Goal: Find specific page/section: Find specific page/section

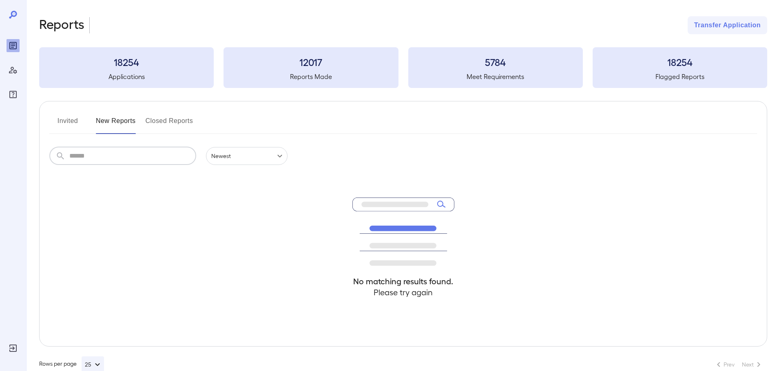
click at [160, 156] on input "text" at bounding box center [132, 156] width 127 height 18
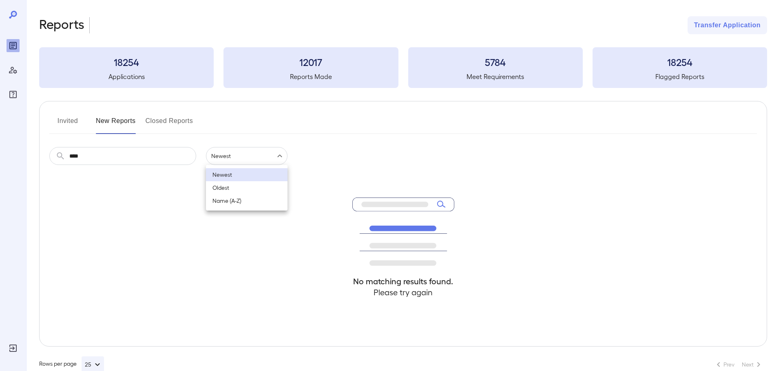
click at [276, 158] on body "Reports Transfer Application 18254 Applications 12017 Reports Made 5784 Meet Re…" at bounding box center [391, 185] width 783 height 371
click at [342, 146] on div at bounding box center [391, 185] width 783 height 371
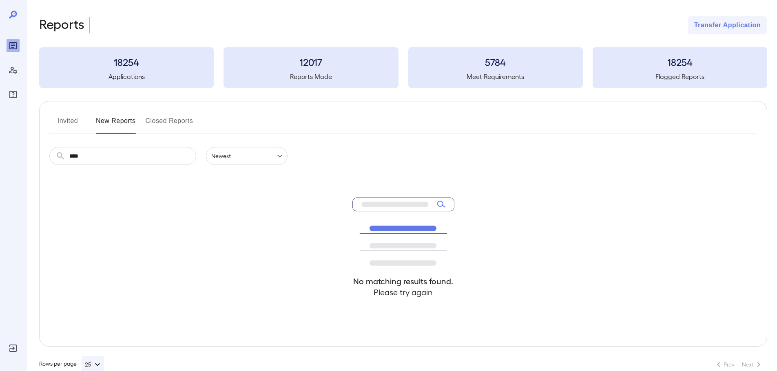
click at [438, 203] on icon at bounding box center [403, 232] width 102 height 68
click at [94, 158] on input "****" at bounding box center [132, 156] width 127 height 18
type input "*"
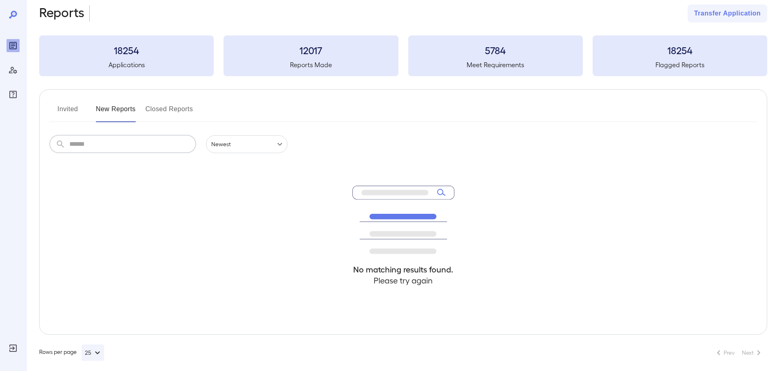
scroll to position [18, 0]
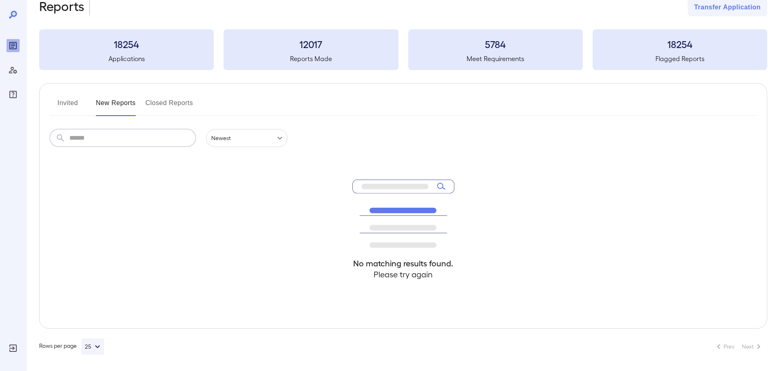
click at [86, 139] on input "text" at bounding box center [132, 138] width 127 height 18
click at [97, 141] on input "text" at bounding box center [132, 138] width 127 height 18
type input "*"
click at [99, 139] on input "text" at bounding box center [132, 138] width 127 height 18
type input "****"
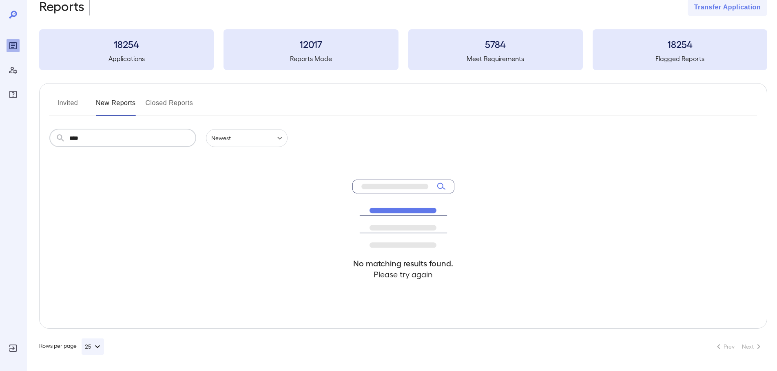
click at [441, 185] on icon at bounding box center [403, 214] width 102 height 68
drag, startPoint x: 232, startPoint y: 161, endPoint x: 512, endPoint y: 190, distance: 281.2
click at [522, 206] on div "No matching results found. Please try again" at bounding box center [402, 237] width 707 height 181
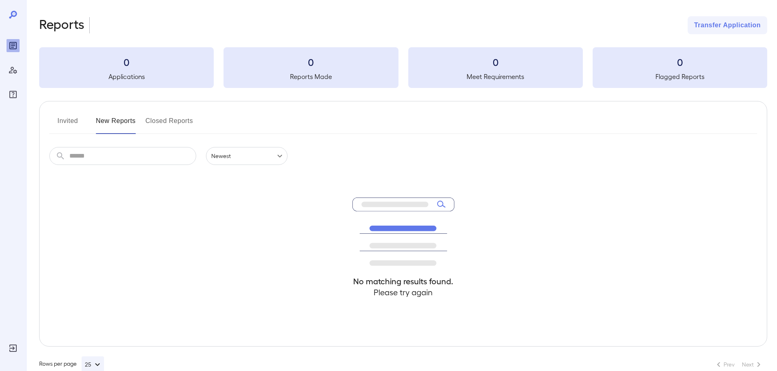
scroll to position [17, 0]
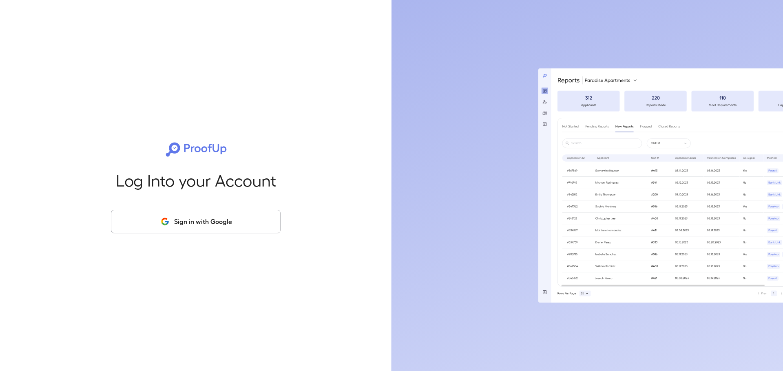
click at [250, 214] on button "Sign in with Google" at bounding box center [196, 222] width 170 height 24
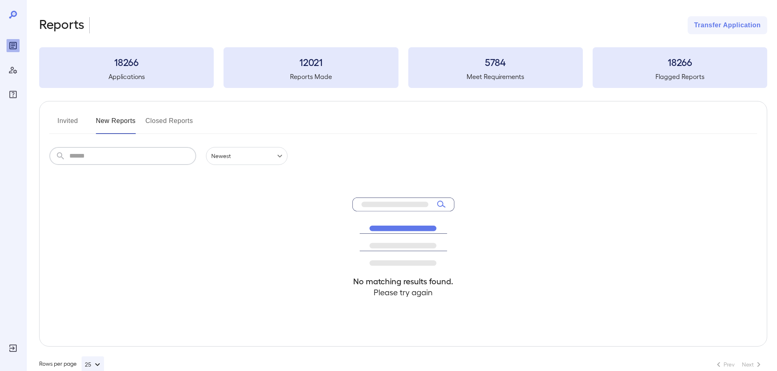
click at [92, 156] on input "text" at bounding box center [132, 156] width 127 height 18
type input "****"
click at [245, 151] on body "Reports Transfer Application 18266 Applications 12021 Reports Made 5784 Meet Re…" at bounding box center [388, 185] width 777 height 371
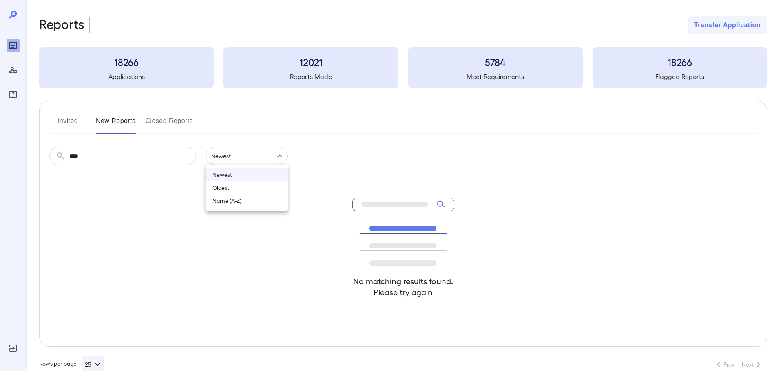
click at [244, 175] on li "Newest" at bounding box center [247, 174] width 82 height 13
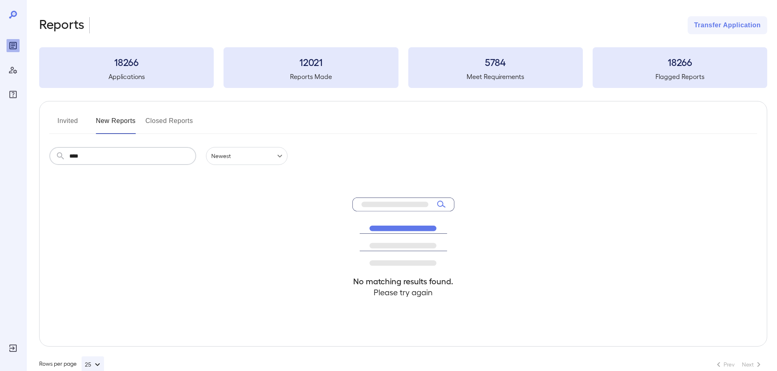
click at [112, 159] on input "****" at bounding box center [132, 156] width 127 height 18
click at [119, 200] on div "No matching results found. Please try again" at bounding box center [402, 255] width 707 height 181
click at [86, 121] on button "Invited" at bounding box center [67, 125] width 37 height 20
click at [17, 66] on icon "Manage Users" at bounding box center [13, 70] width 10 height 10
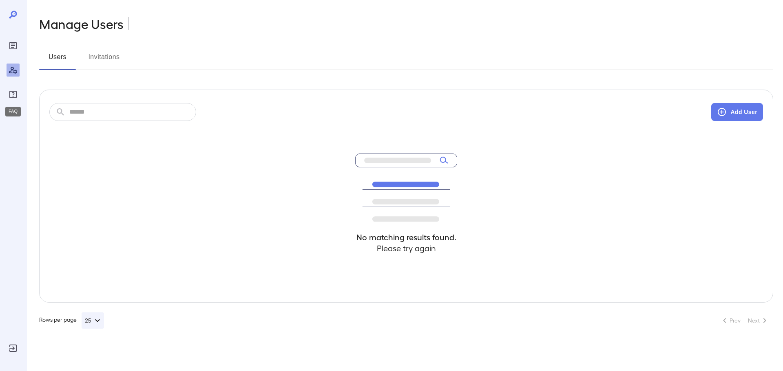
click at [12, 92] on icon "FAQ" at bounding box center [12, 94] width 7 height 7
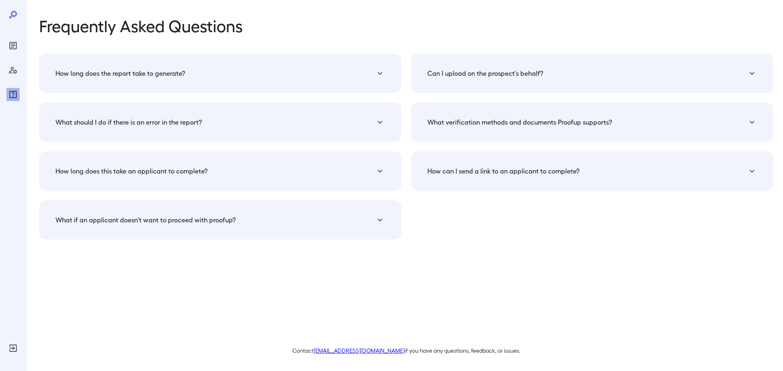
click at [20, 46] on div at bounding box center [13, 185] width 26 height 371
click at [15, 43] on icon "Reports" at bounding box center [13, 46] width 10 height 10
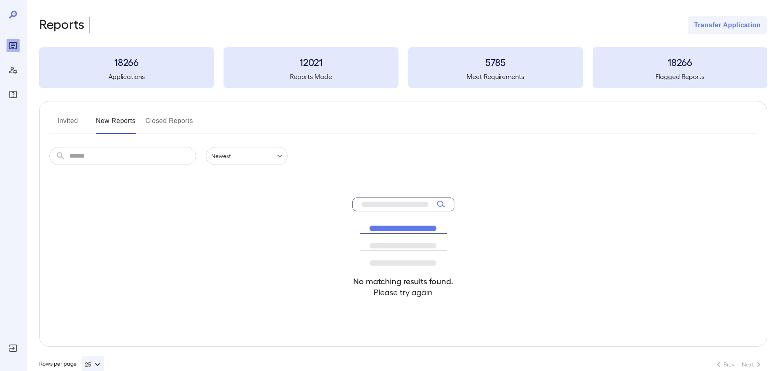
click at [348, 66] on h3 "12021" at bounding box center [310, 61] width 175 height 13
click at [296, 71] on div "12021 Reports Made" at bounding box center [310, 67] width 175 height 41
click at [77, 124] on button "Invited" at bounding box center [67, 125] width 37 height 20
click at [154, 120] on button "Closed Reports" at bounding box center [170, 125] width 48 height 20
drag, startPoint x: 15, startPoint y: 12, endPoint x: 18, endPoint y: 19, distance: 8.0
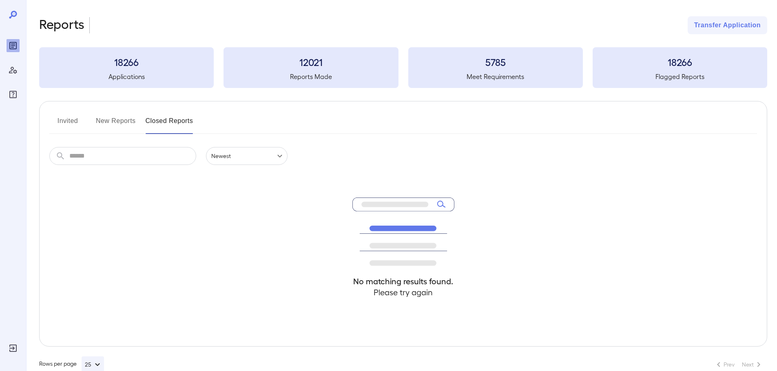
click at [20, 24] on div at bounding box center [13, 185] width 26 height 371
click at [16, 13] on icon at bounding box center [13, 15] width 8 height 8
click at [13, 11] on icon at bounding box center [13, 15] width 10 height 10
click at [13, 66] on icon "Manage Users" at bounding box center [13, 70] width 10 height 10
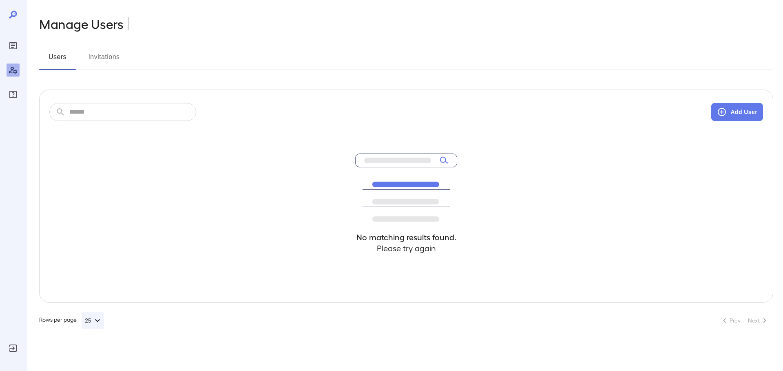
click at [121, 57] on button "Invitations" at bounding box center [104, 61] width 37 height 20
click at [56, 53] on button "Users" at bounding box center [57, 61] width 37 height 20
click at [301, 145] on div "No matching results found. Please try again" at bounding box center [406, 211] width 714 height 181
